Goal: Obtain resource: Download file/media

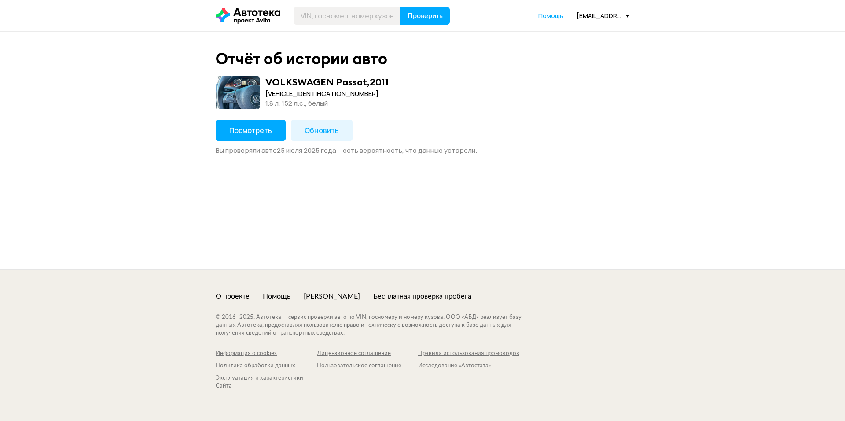
click at [318, 132] on span "Обновить" at bounding box center [322, 130] width 34 height 10
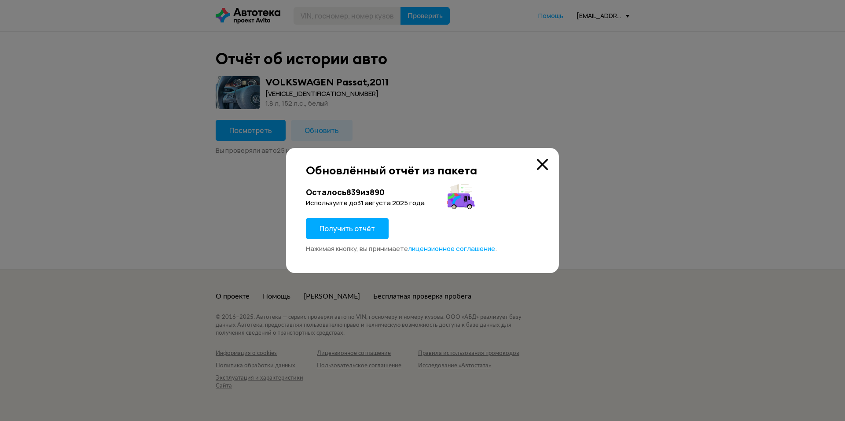
click at [340, 232] on span "Получить отчёт" at bounding box center [347, 229] width 55 height 10
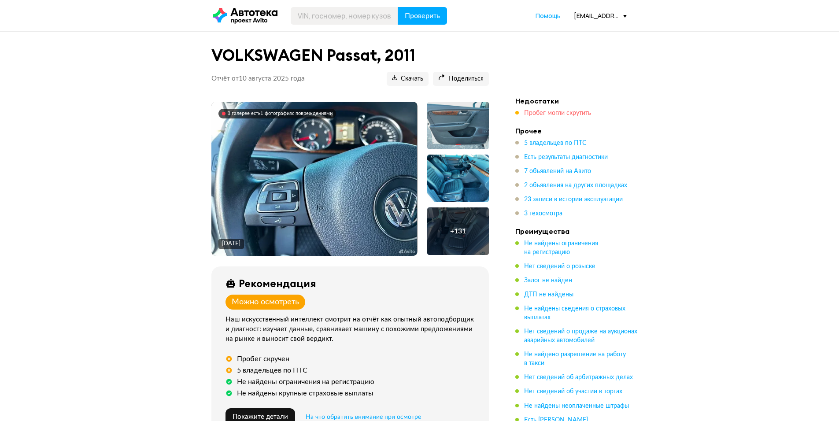
drag, startPoint x: 587, startPoint y: 102, endPoint x: 564, endPoint y: 110, distance: 24.1
click at [585, 104] on h4 "Недостатки" at bounding box center [576, 100] width 123 height 9
click at [564, 110] on span "Пробег могли скрутить" at bounding box center [557, 113] width 67 height 6
drag, startPoint x: 189, startPoint y: 163, endPoint x: 244, endPoint y: -17, distance: 188.3
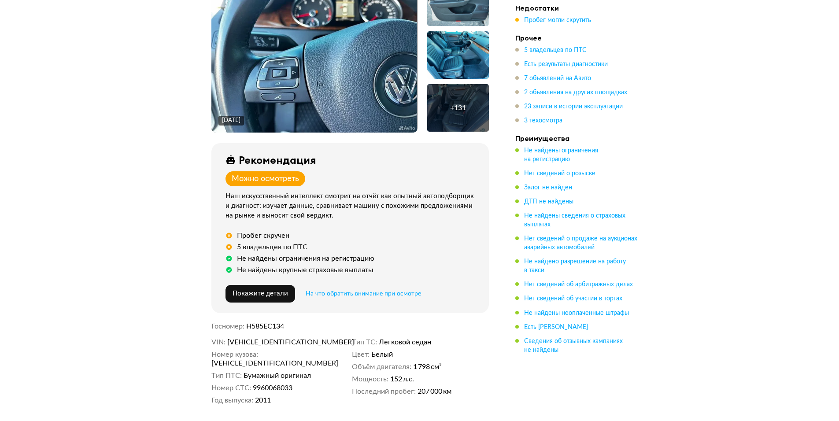
scroll to position [176, 0]
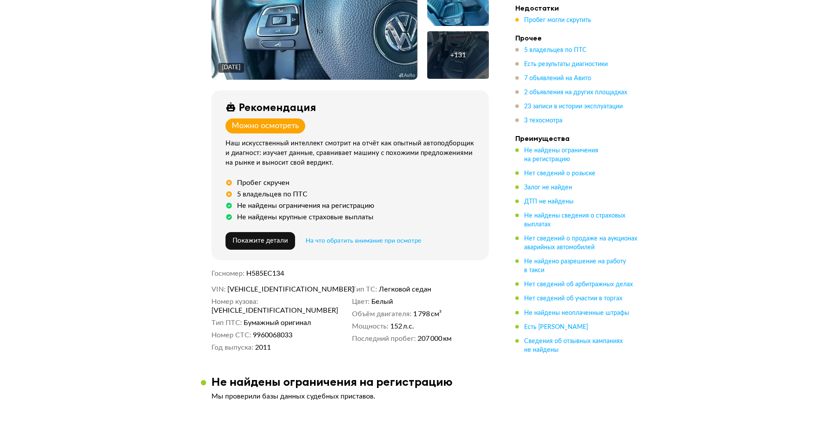
click at [276, 291] on span "[VEHICLE_IDENTIFICATION_NUMBER]" at bounding box center [277, 289] width 101 height 9
copy span "[VEHICLE_IDENTIFICATION_NUMBER]"
click at [558, 19] on span "Пробег могли скрутить" at bounding box center [557, 20] width 67 height 6
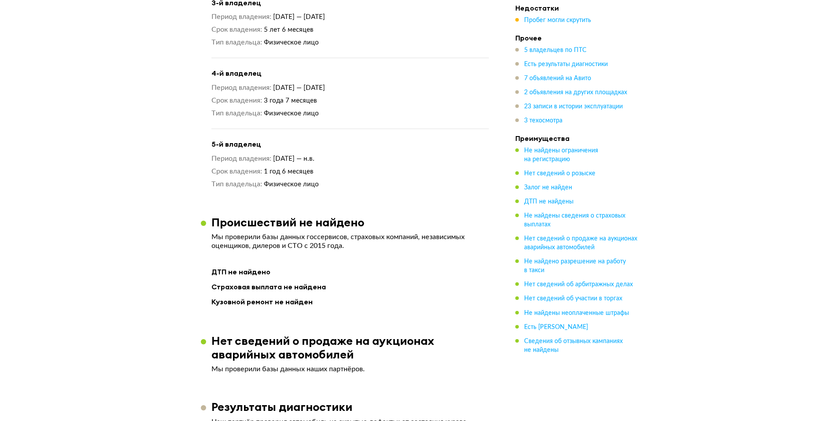
scroll to position [0, 0]
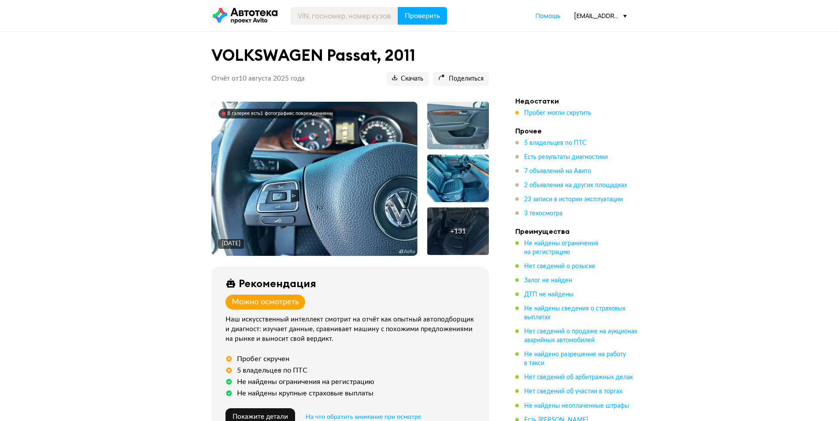
drag, startPoint x: 158, startPoint y: 250, endPoint x: 170, endPoint y: 40, distance: 210.3
click at [410, 77] on span "Скачать" at bounding box center [407, 79] width 31 height 8
